Goal: Information Seeking & Learning: Learn about a topic

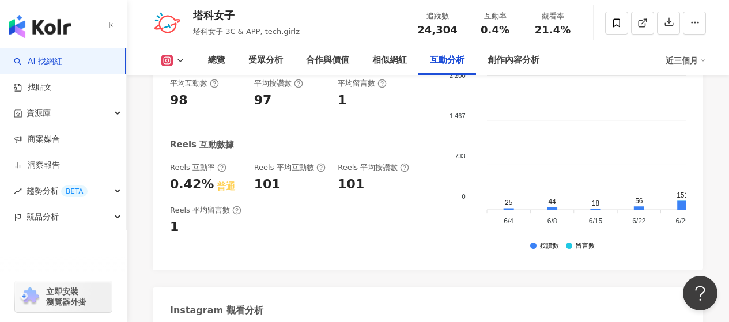
scroll to position [2487, 0]
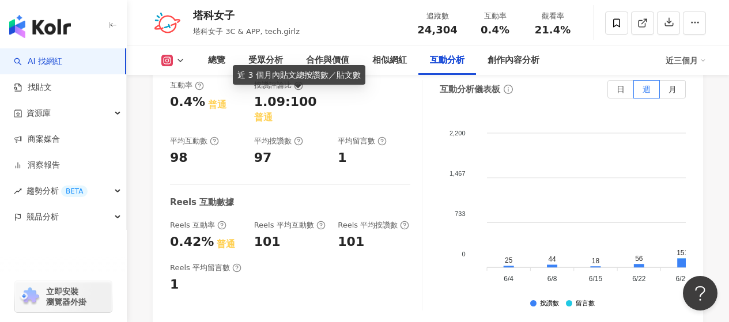
click at [321, 209] on div "互動率 0.4% 普通 按讚評論比 1.09:100 普通 平均互動數 98 平均按讚數 97 平均留言數 1 Reels 互動數據 Reels 互動率 0.…" at bounding box center [296, 195] width 252 height 230
click at [316, 221] on icon at bounding box center [320, 225] width 9 height 9
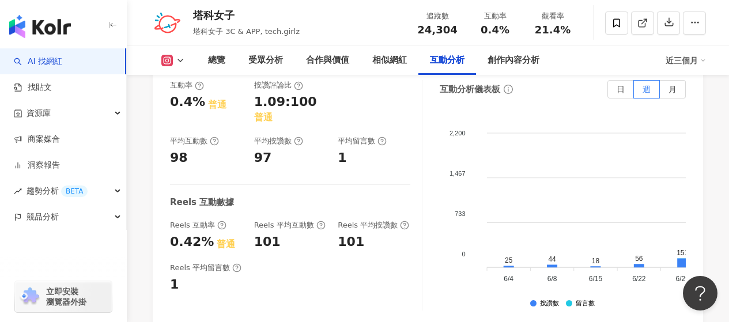
click at [321, 221] on icon at bounding box center [320, 225] width 9 height 9
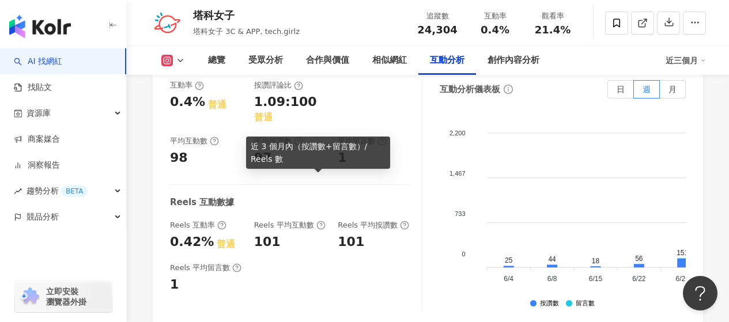
click at [316, 221] on icon at bounding box center [320, 225] width 9 height 9
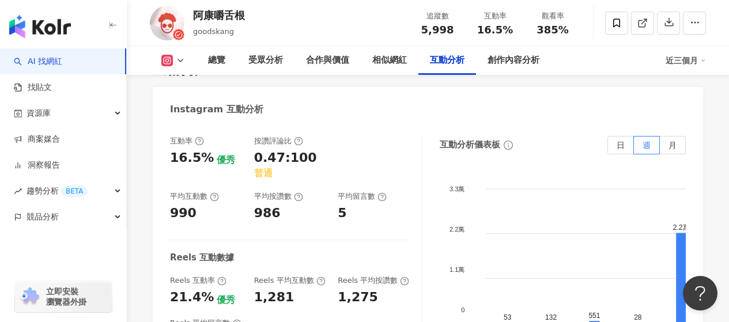
scroll to position [2419, 0]
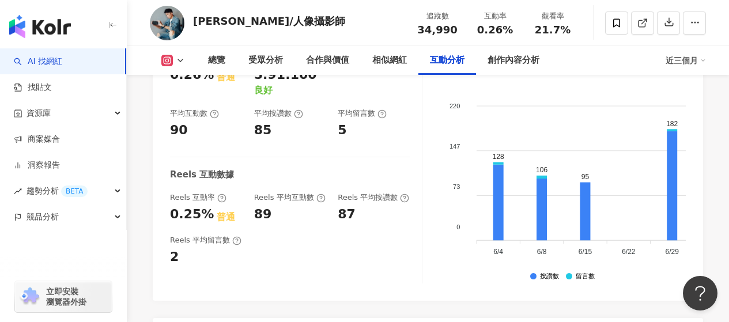
scroll to position [2394, 0]
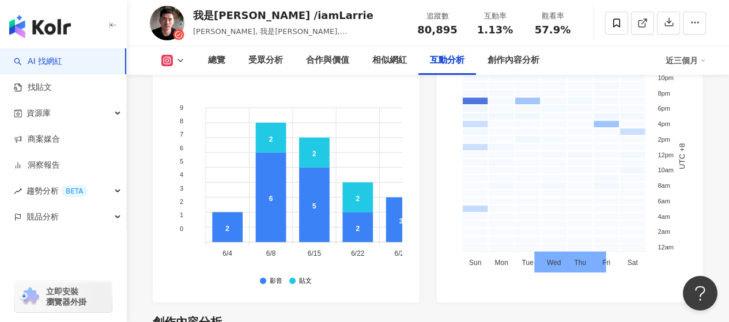
scroll to position [3168, 0]
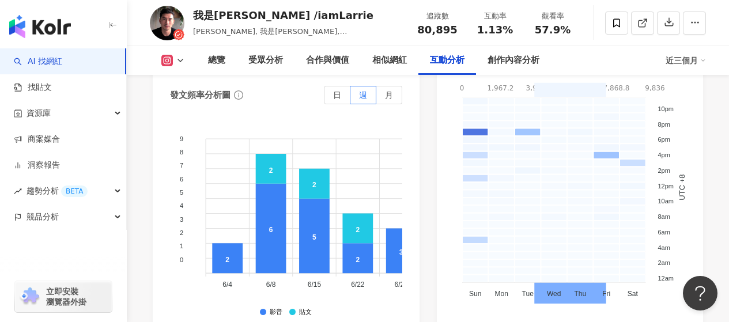
drag, startPoint x: 361, startPoint y: 245, endPoint x: 388, endPoint y: 297, distance: 58.7
click at [361, 245] on div "期間內容數 63 發文頻率 21 篇 月 發文頻率分析圖 日 週 月 9 9 8 8 7 7 6 6 5 5 4 4 3 3 2 2 1 1 0 0 2 6 …" at bounding box center [286, 180] width 267 height 308
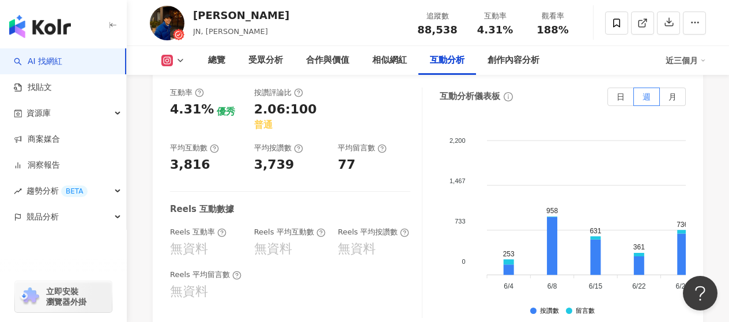
scroll to position [2592, 0]
